Goal: Find contact information: Find contact information

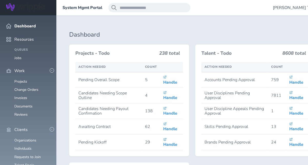
scroll to position [103, 0]
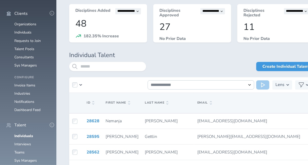
scroll to position [103, 0]
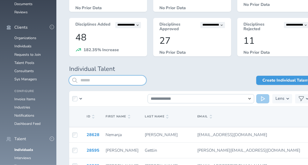
click at [96, 79] on input "search" at bounding box center [107, 80] width 77 height 9
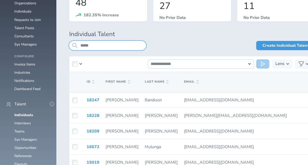
scroll to position [154, 0]
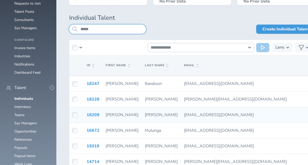
type input "*****"
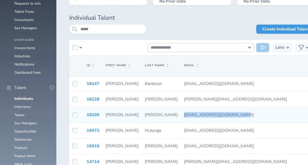
drag, startPoint x: 154, startPoint y: 116, endPoint x: 198, endPoint y: 115, distance: 43.1
click at [210, 115] on div "[EMAIL_ADDRESS][DOMAIN_NAME]" at bounding box center [268, 115] width 169 height 5
copy span "[EMAIL_ADDRESS][DOMAIN_NAME]"
drag, startPoint x: 226, startPoint y: 115, endPoint x: 252, endPoint y: 114, distance: 25.9
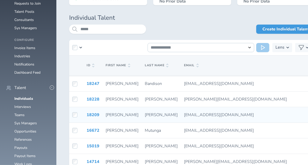
copy span "3058777449"
